Goal: Use online tool/utility: Utilize a website feature to perform a specific function

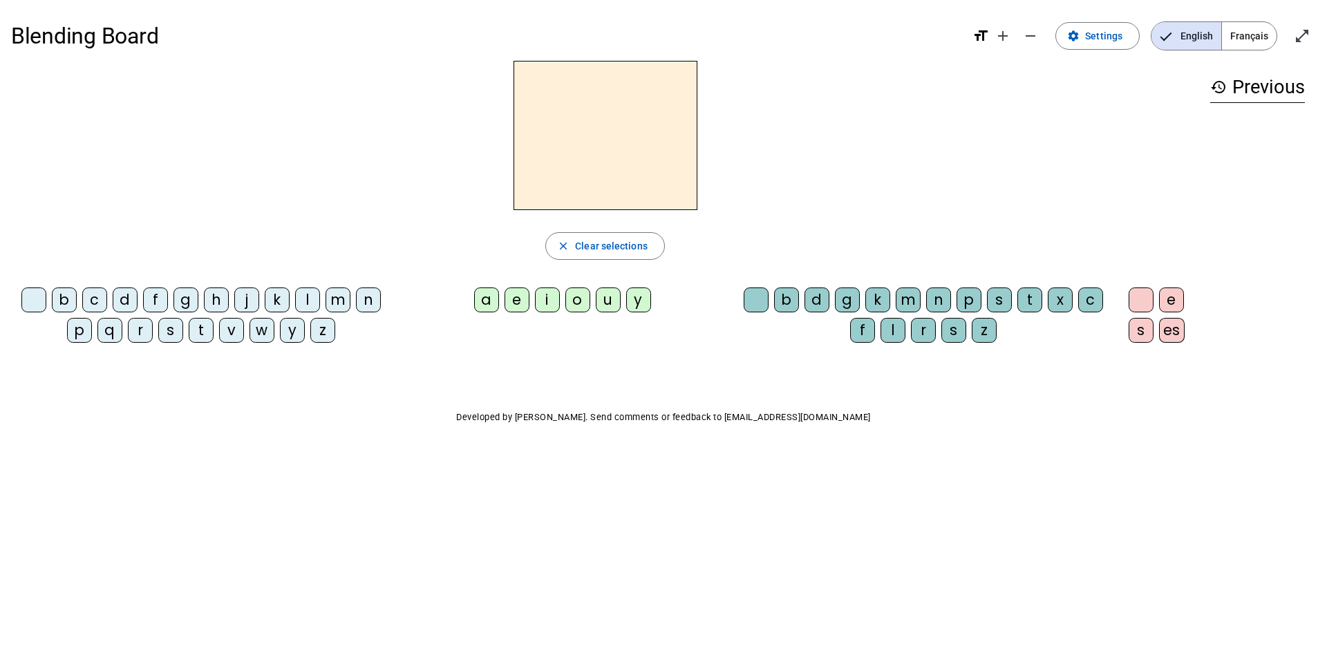
click at [343, 301] on div "m" at bounding box center [338, 299] width 25 height 25
click at [513, 303] on div "e" at bounding box center [517, 299] width 25 height 25
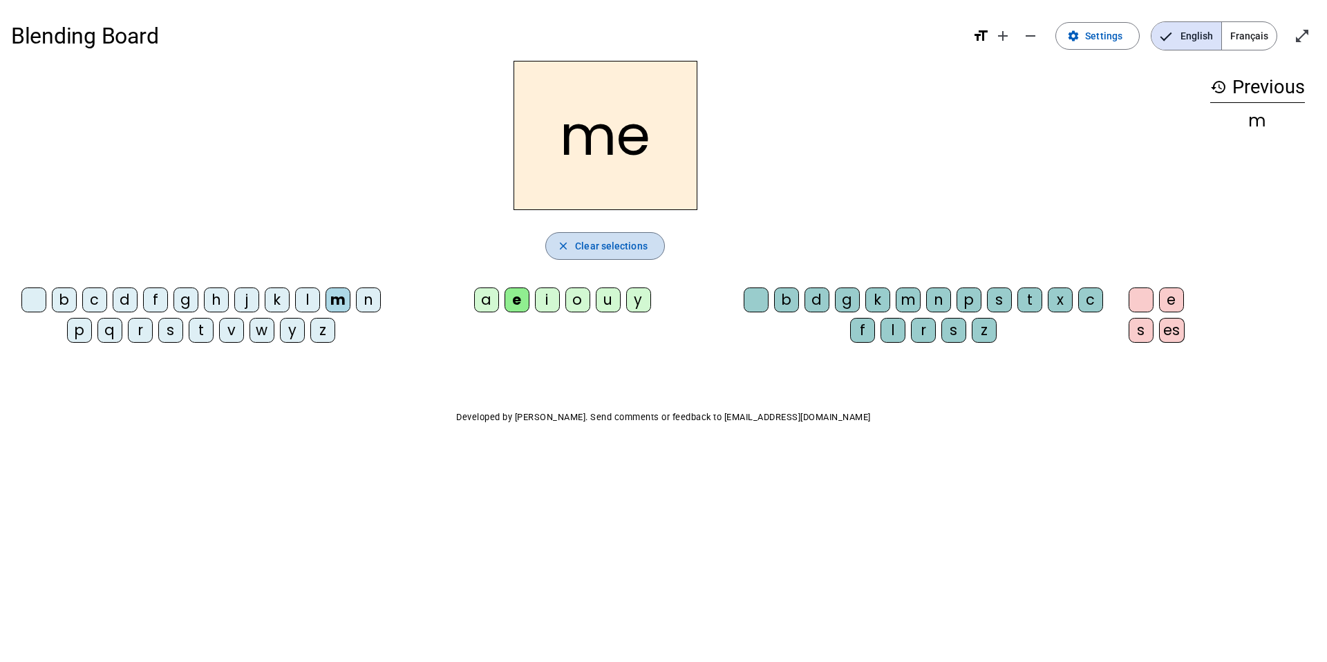
click at [601, 248] on span "Clear selections" at bounding box center [611, 246] width 73 height 17
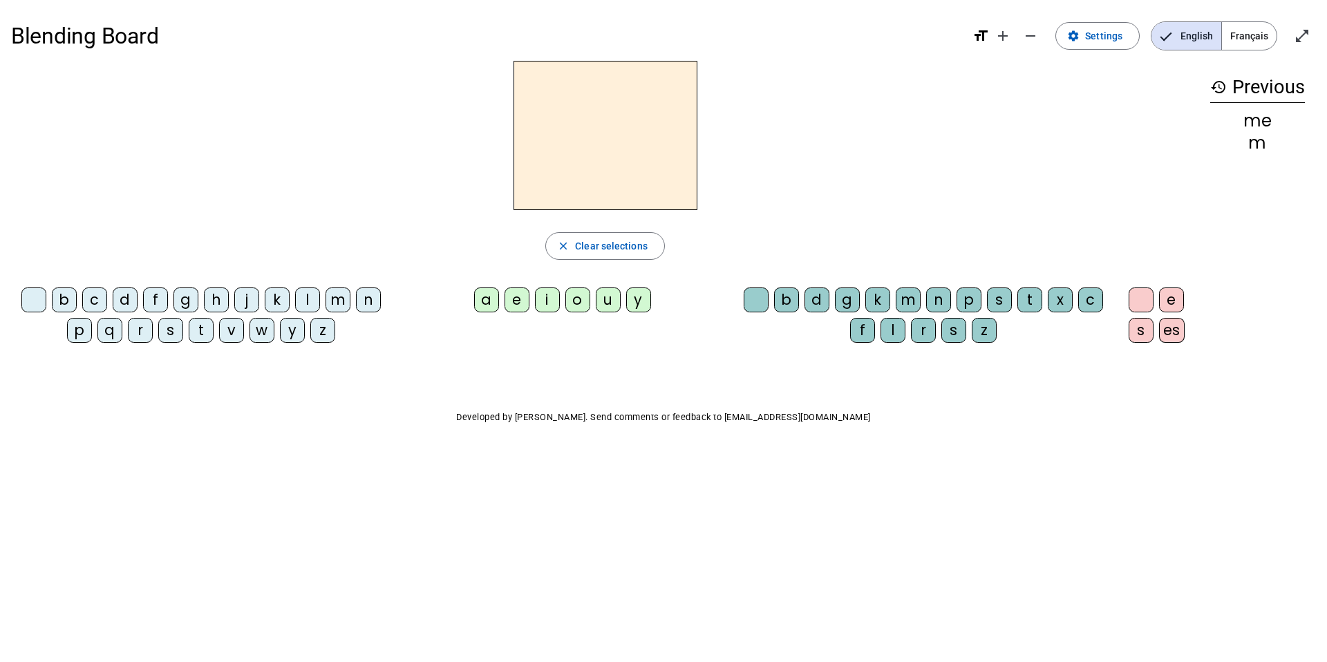
click at [313, 299] on div "l" at bounding box center [307, 299] width 25 height 25
click at [484, 303] on div "a" at bounding box center [486, 299] width 25 height 25
click at [587, 244] on span "Clear selections" at bounding box center [611, 246] width 73 height 17
click at [338, 300] on div "m" at bounding box center [338, 299] width 25 height 25
click at [481, 305] on div "a" at bounding box center [486, 299] width 25 height 25
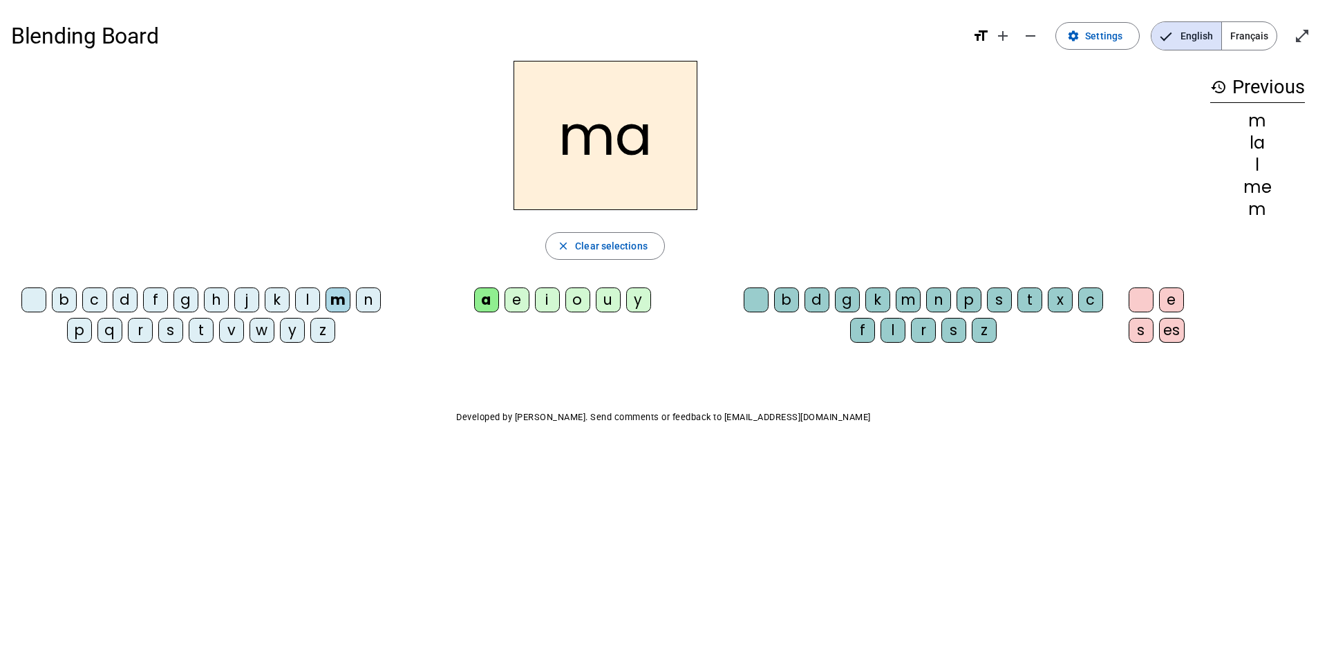
click at [305, 303] on div "l" at bounding box center [307, 299] width 25 height 25
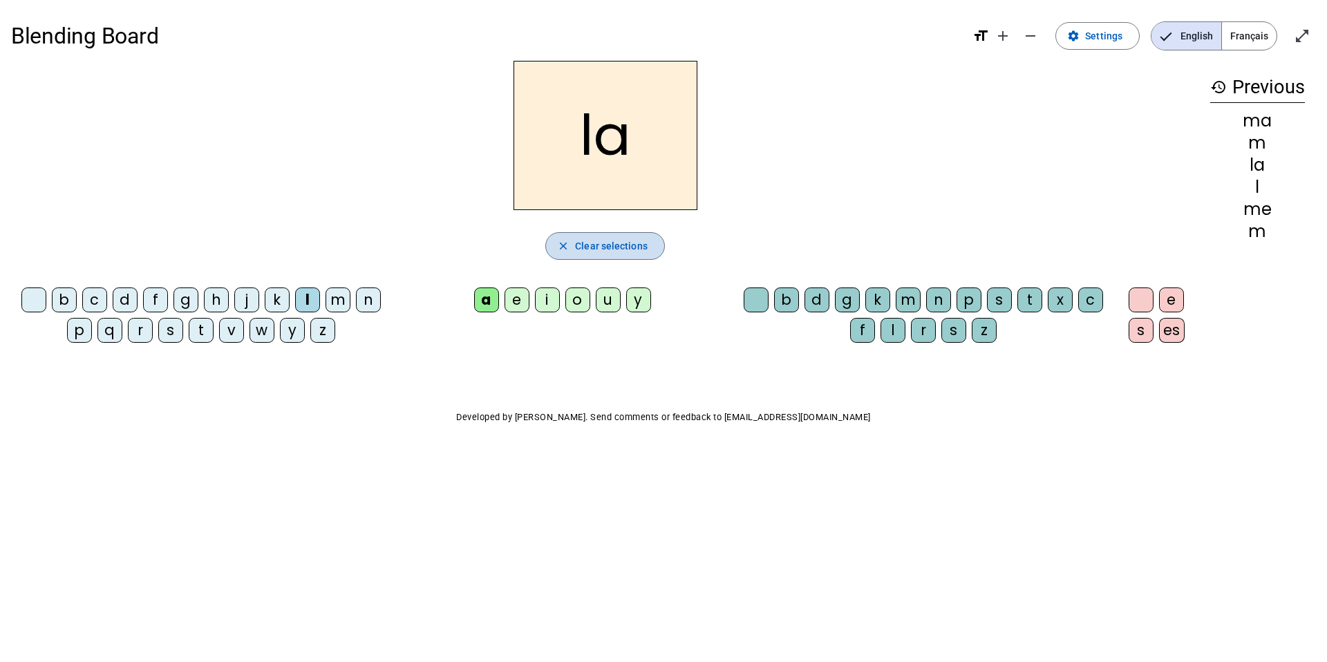
click at [641, 247] on span "Clear selections" at bounding box center [611, 246] width 73 height 17
click at [337, 305] on div "m" at bounding box center [338, 299] width 25 height 25
click at [486, 304] on div "a" at bounding box center [486, 299] width 25 height 25
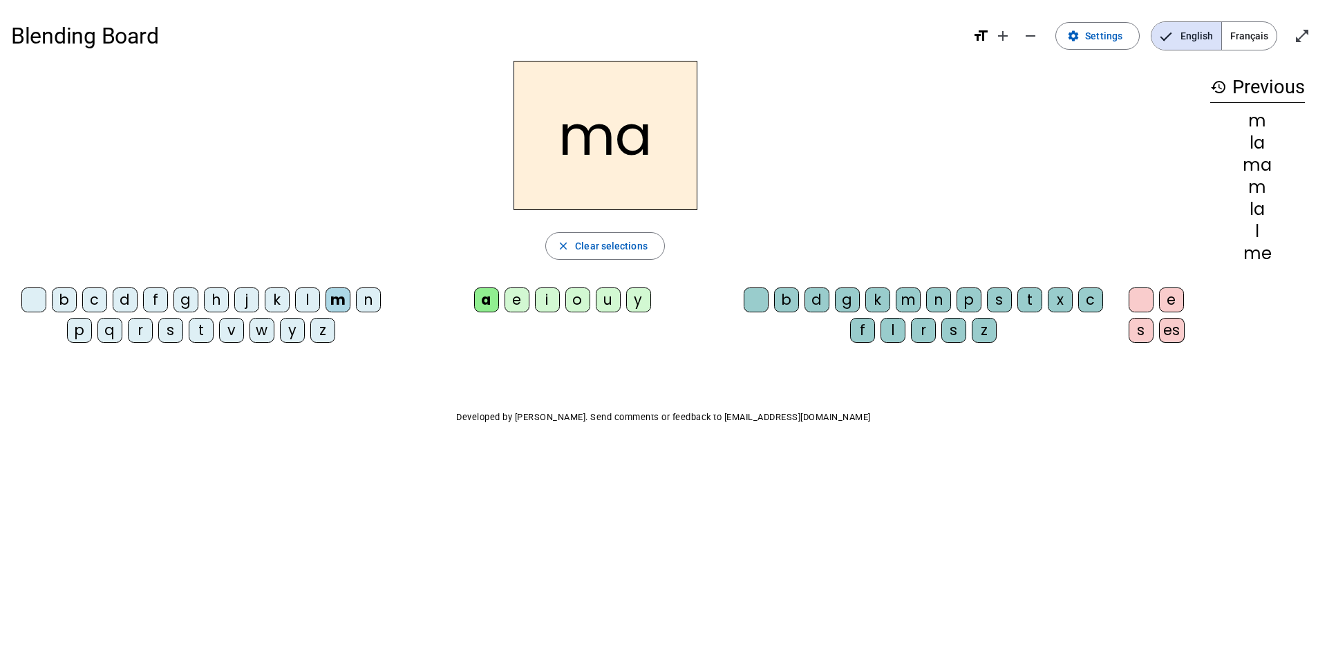
click at [309, 299] on div "l" at bounding box center [307, 299] width 25 height 25
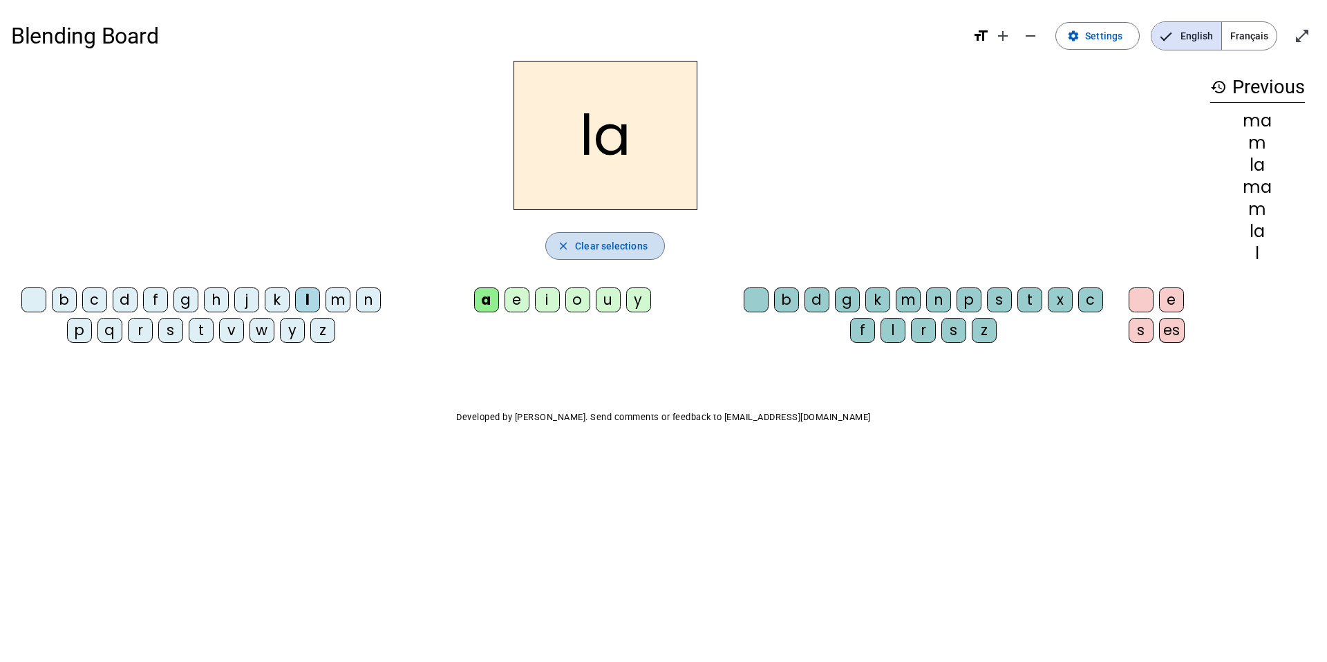
click at [616, 249] on span "Clear selections" at bounding box center [611, 246] width 73 height 17
click at [1005, 38] on mat-icon "add" at bounding box center [1002, 36] width 17 height 17
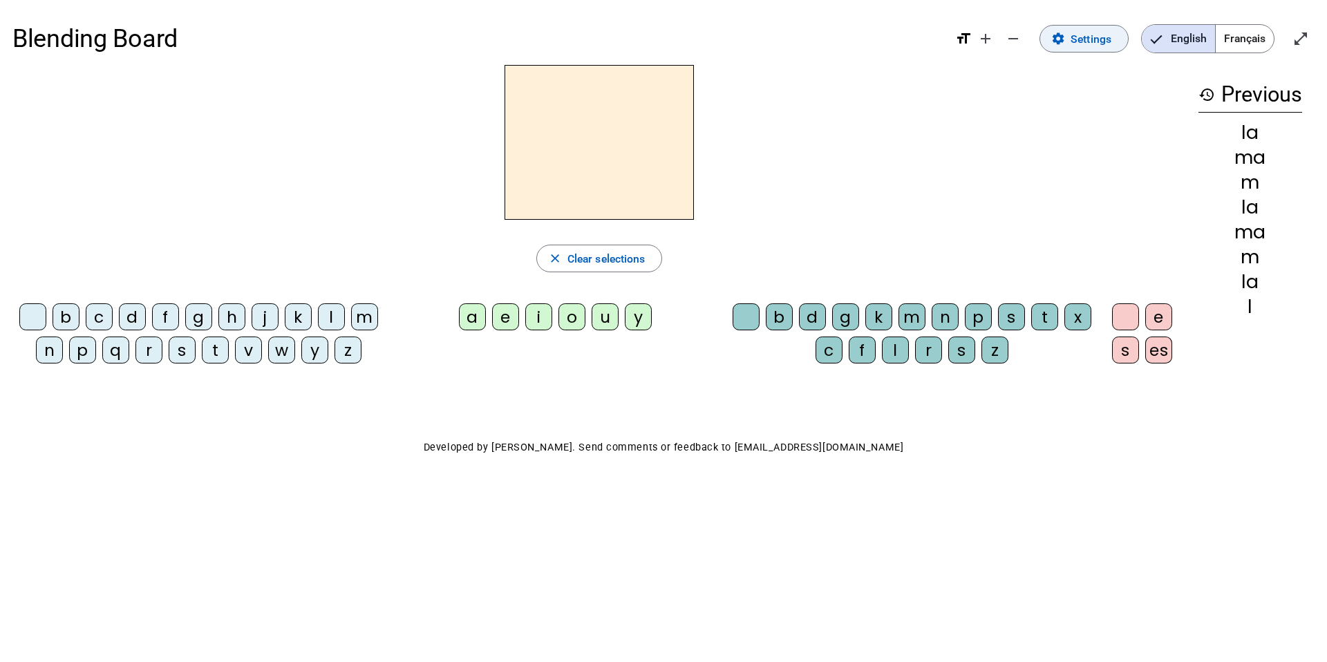
click at [1061, 48] on span at bounding box center [1084, 38] width 88 height 33
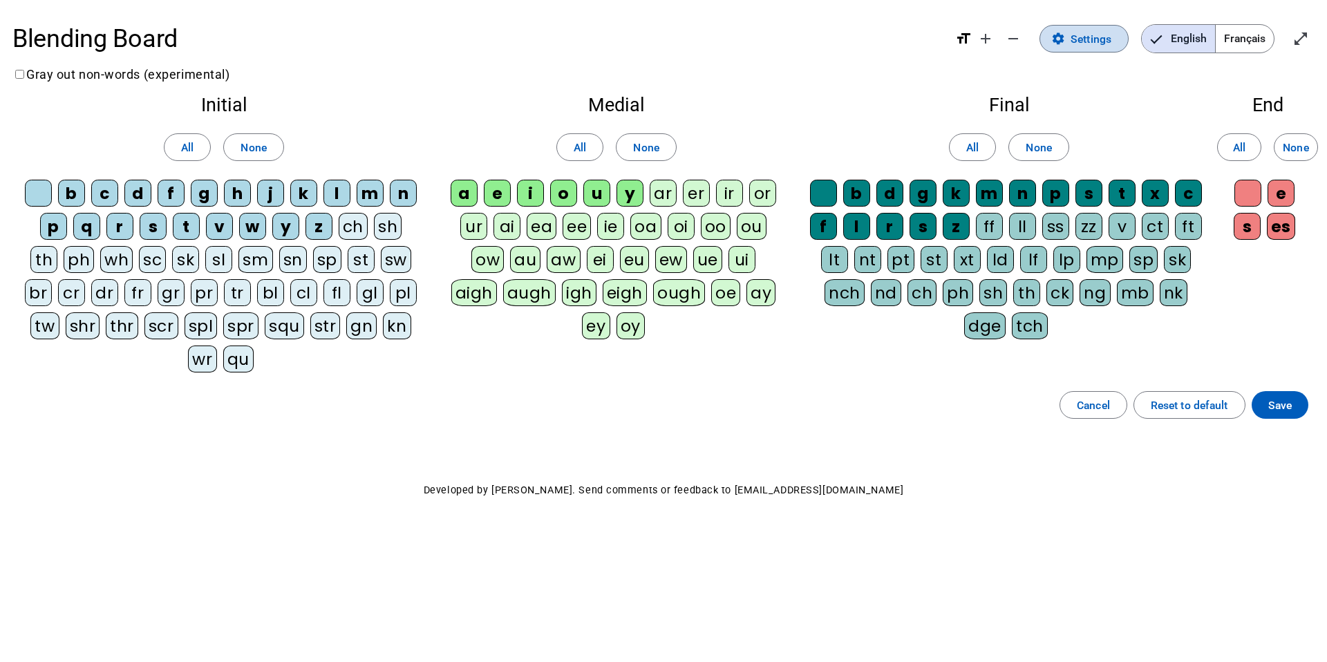
click at [1062, 44] on mat-icon "settings" at bounding box center [1058, 39] width 14 height 14
click at [1189, 408] on span "Reset to default" at bounding box center [1189, 405] width 77 height 19
click at [1091, 409] on span "Cancel" at bounding box center [1093, 405] width 33 height 19
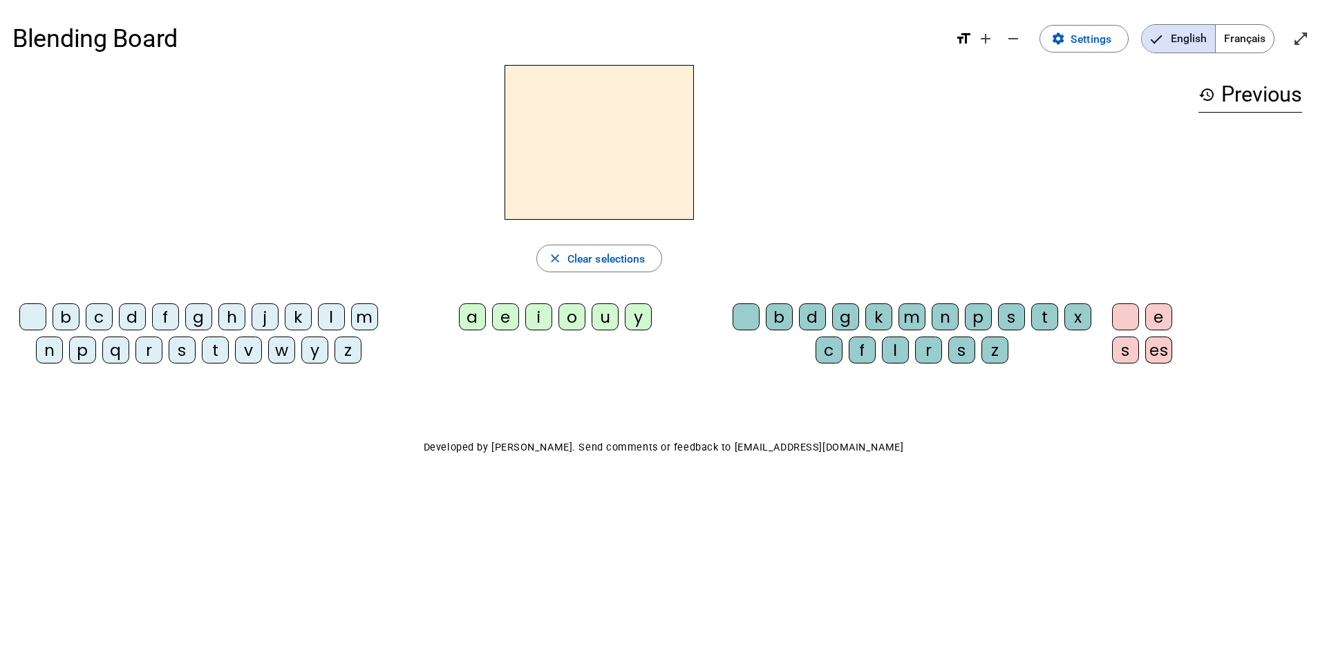
click at [133, 320] on div "d" at bounding box center [132, 316] width 27 height 27
click at [605, 323] on div "u" at bounding box center [605, 316] width 27 height 27
drag, startPoint x: 260, startPoint y: 367, endPoint x: 481, endPoint y: 303, distance: 230.3
click at [267, 362] on letter-bubble "v" at bounding box center [251, 353] width 33 height 33
click at [607, 261] on span "Clear selections" at bounding box center [606, 258] width 78 height 19
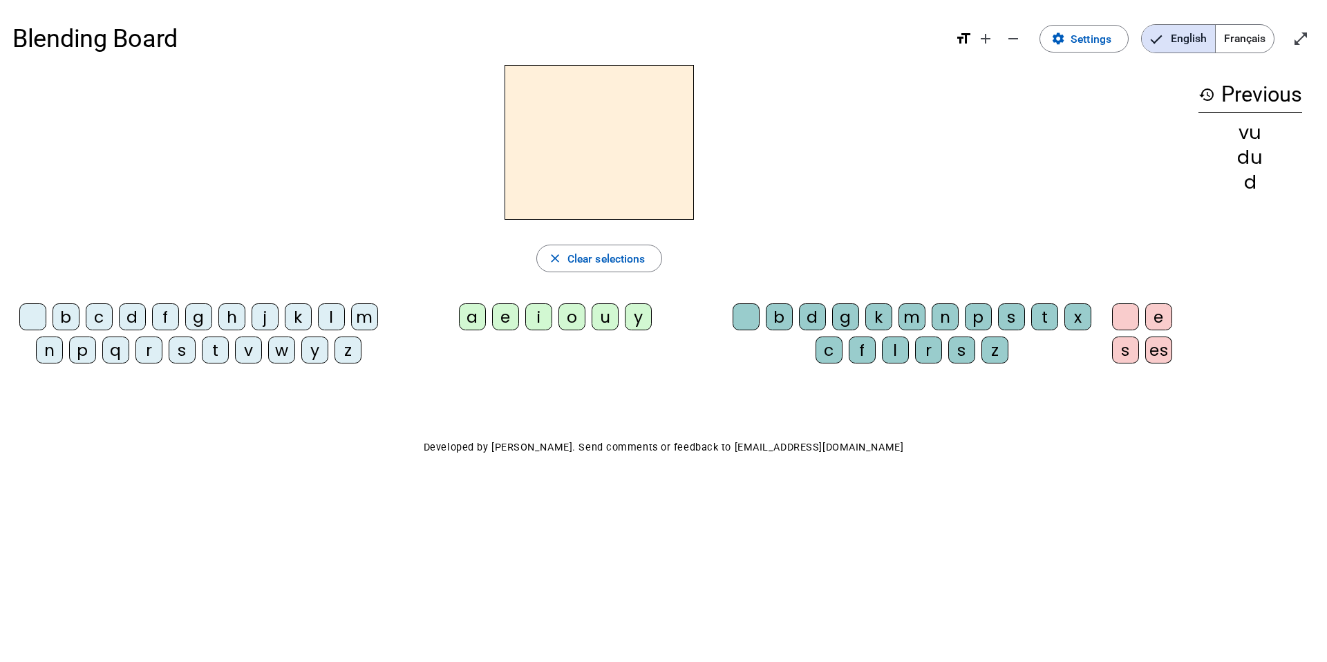
click at [474, 318] on div "a" at bounding box center [472, 316] width 27 height 27
click at [610, 262] on span "Clear selections" at bounding box center [606, 258] width 78 height 19
click at [69, 317] on div "b" at bounding box center [66, 316] width 27 height 27
click at [470, 319] on div "a" at bounding box center [472, 316] width 27 height 27
click at [151, 355] on div "r" at bounding box center [148, 350] width 27 height 27
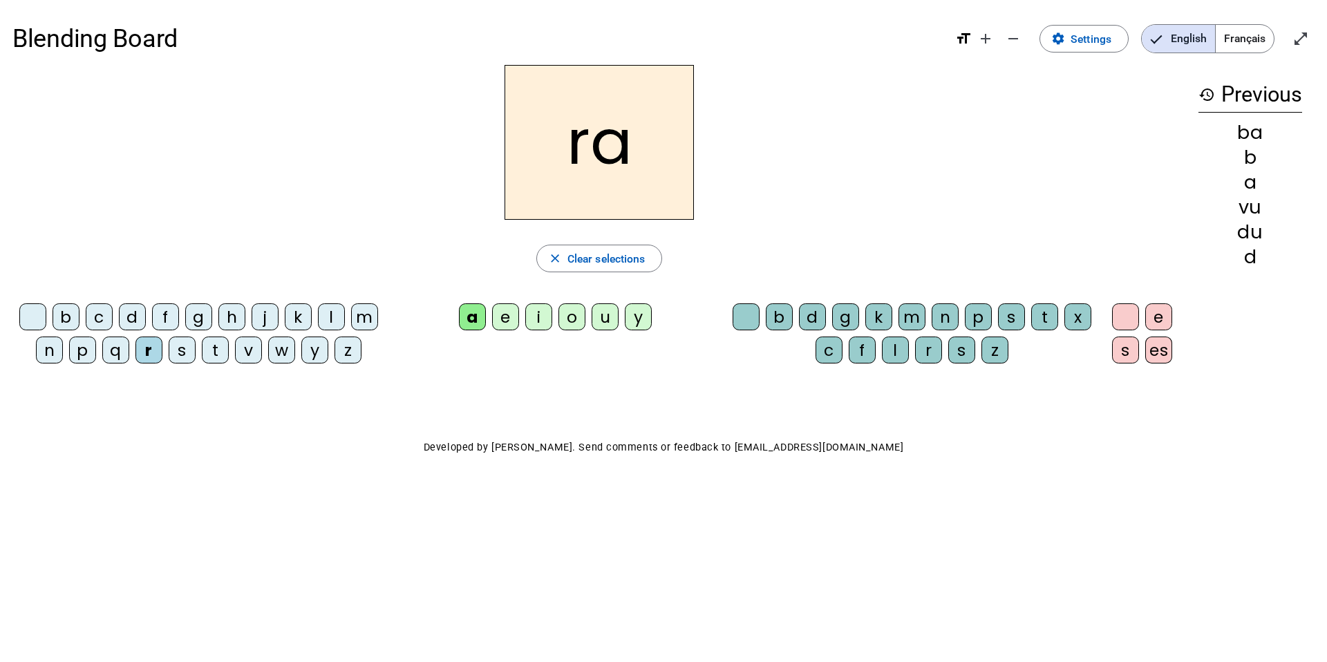
click at [183, 355] on div "s" at bounding box center [182, 350] width 27 height 27
click at [287, 354] on div "w" at bounding box center [281, 350] width 27 height 27
click at [299, 323] on div "k" at bounding box center [298, 316] width 27 height 27
click at [337, 321] on div "l" at bounding box center [331, 316] width 27 height 27
click at [368, 323] on div "m" at bounding box center [364, 316] width 27 height 27
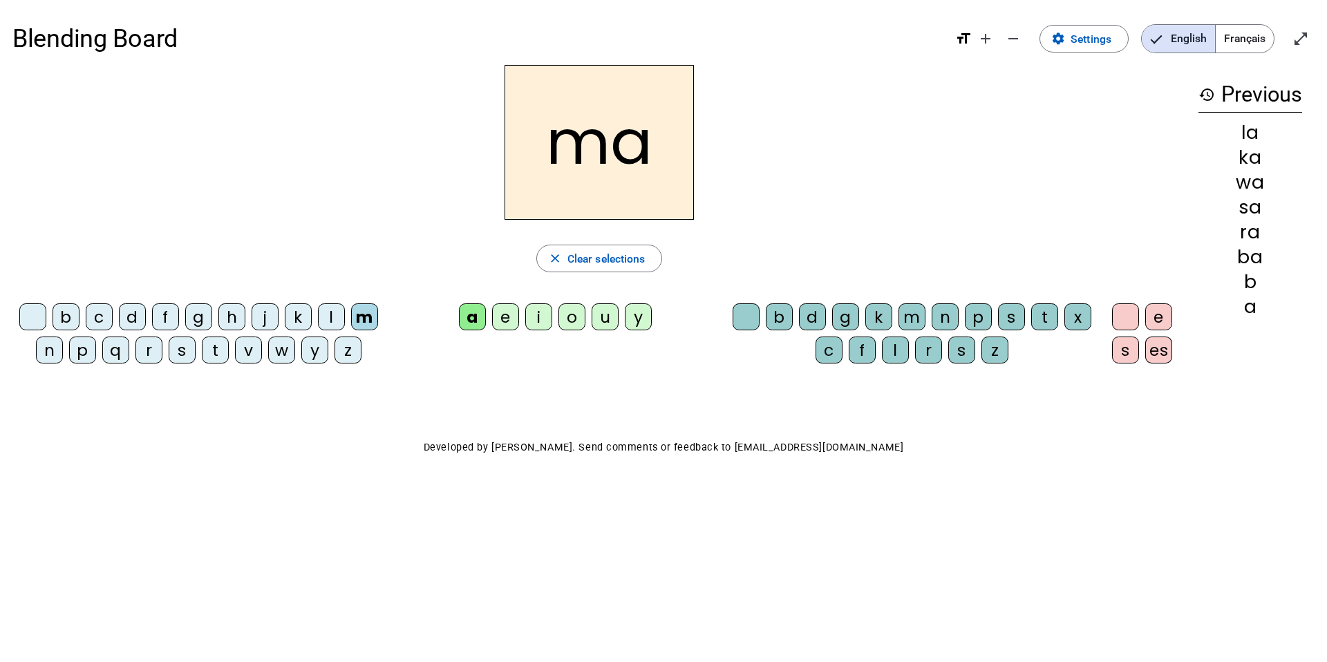
click at [352, 357] on div "z" at bounding box center [347, 350] width 27 height 27
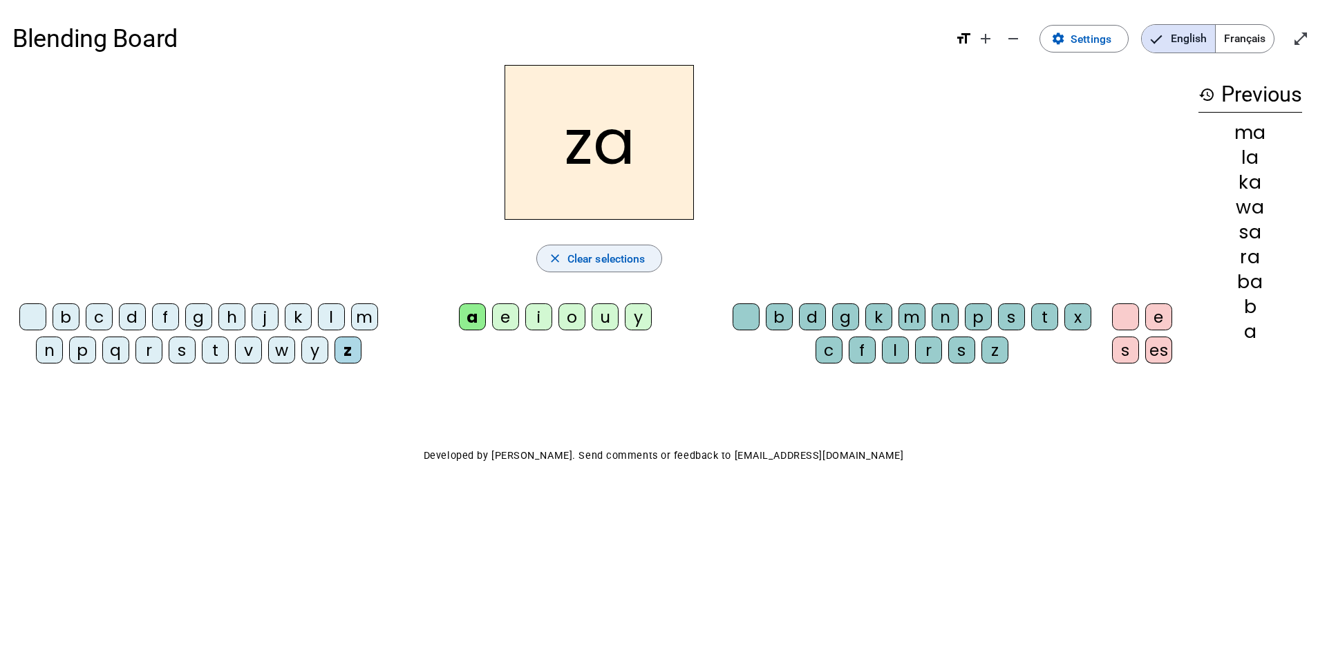
click at [612, 249] on span "Clear selections" at bounding box center [606, 258] width 78 height 19
